Goal: Navigation & Orientation: Find specific page/section

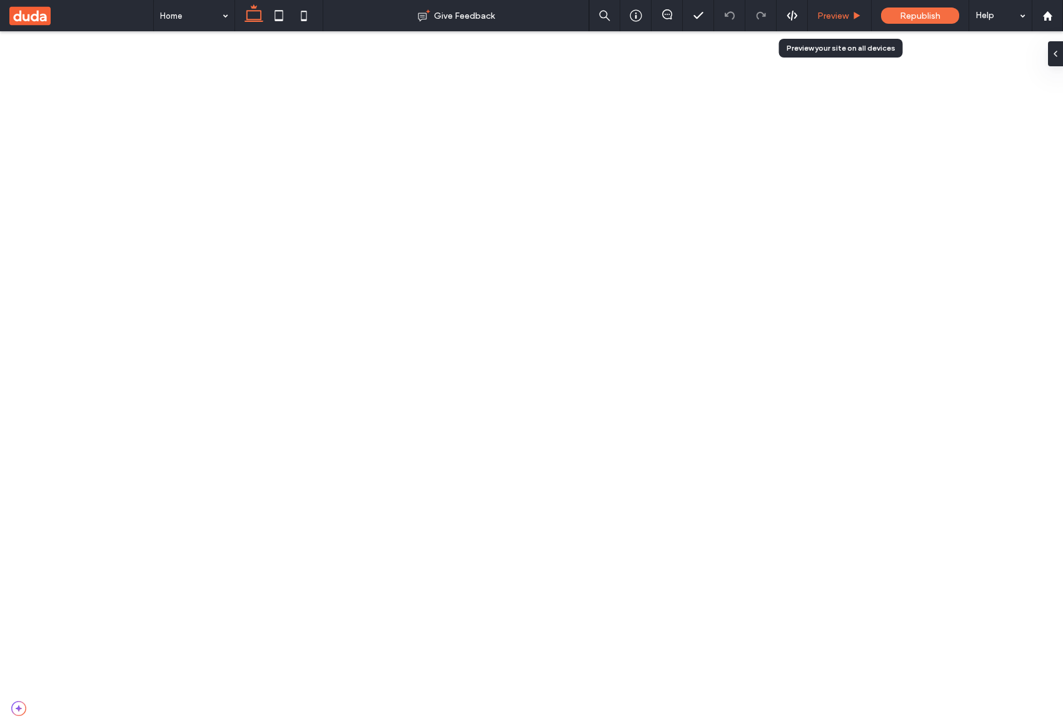
click at [827, 21] on div "Preview" at bounding box center [840, 15] width 64 height 31
click at [826, 13] on span "Preview" at bounding box center [832, 16] width 31 height 11
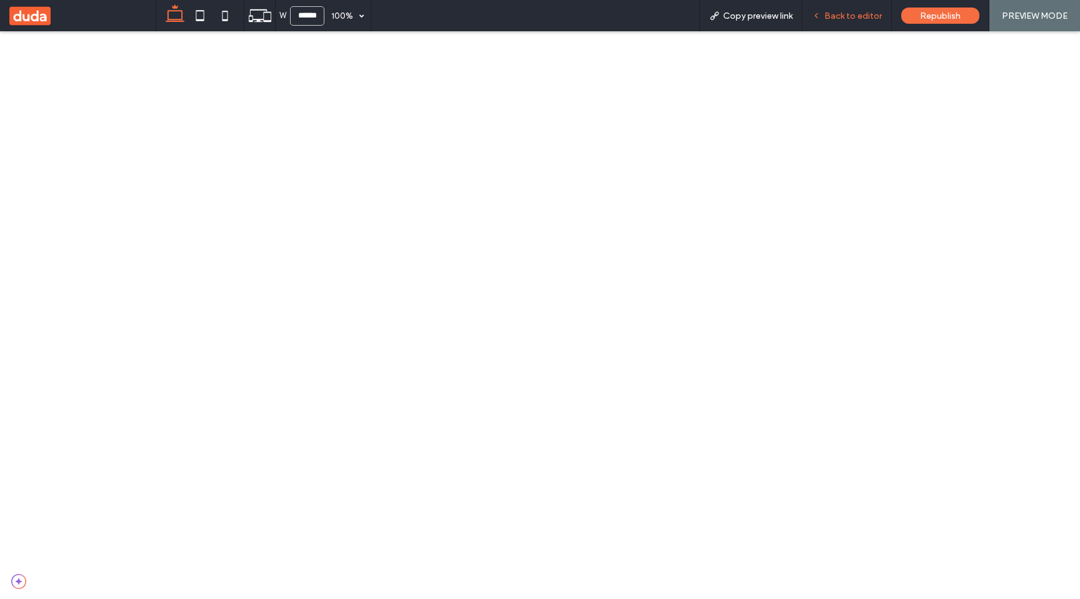
click at [851, 11] on span "Back to editor" at bounding box center [854, 16] width 58 height 11
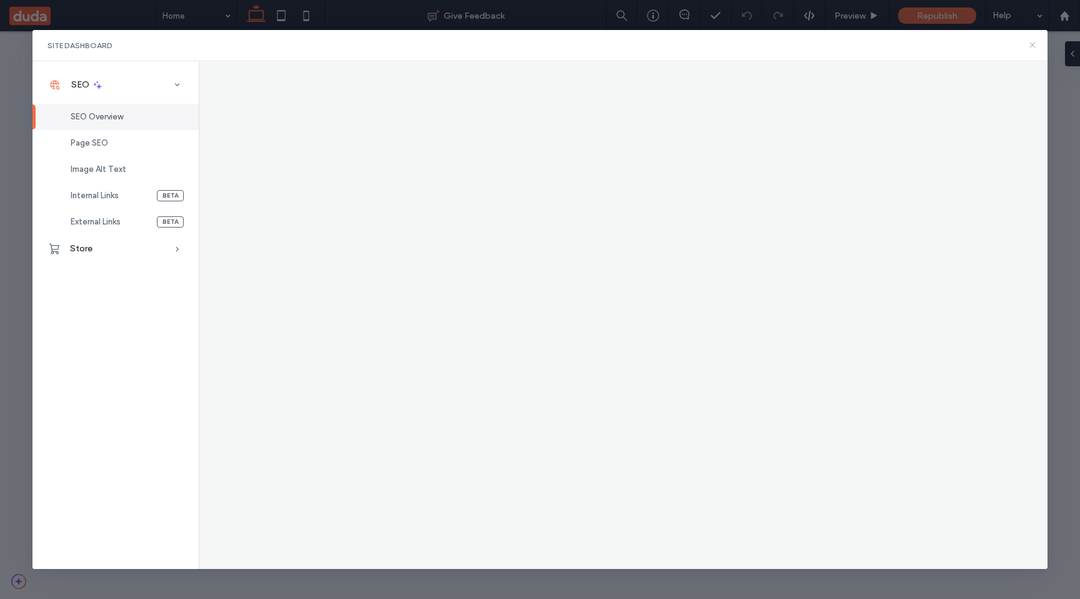
click at [1035, 48] on icon at bounding box center [1033, 45] width 10 height 10
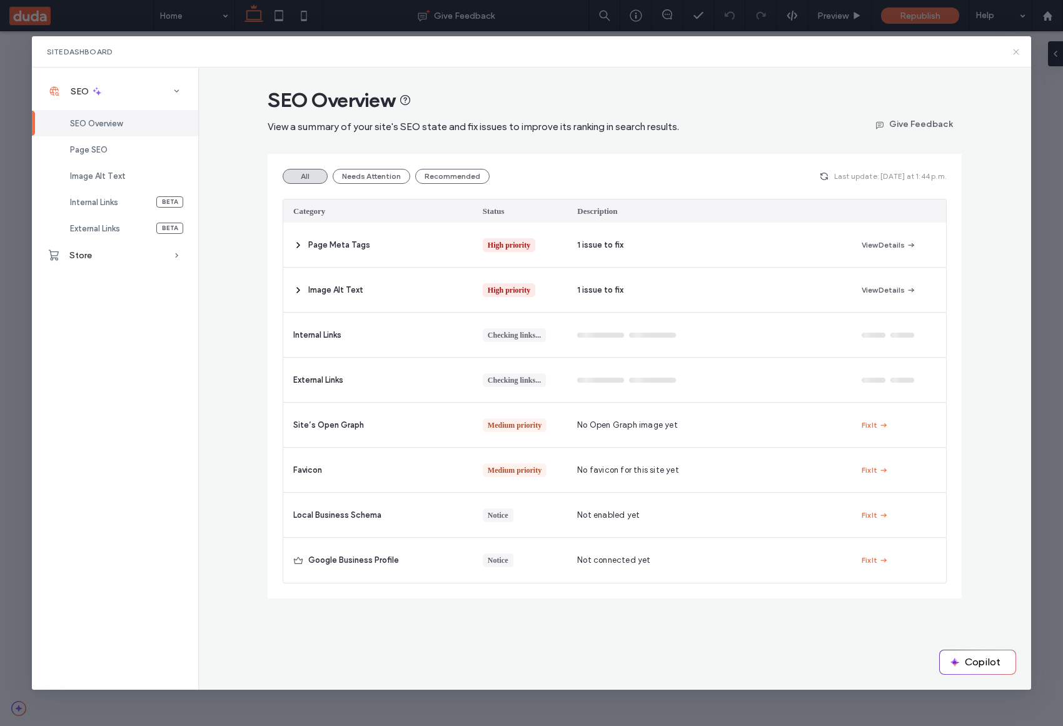
click at [1014, 51] on icon at bounding box center [1016, 52] width 10 height 10
